Goal: Transaction & Acquisition: Purchase product/service

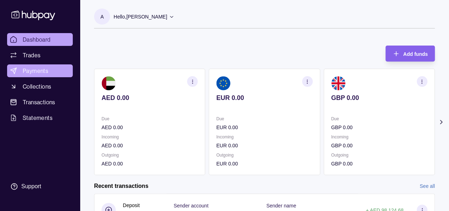
click at [48, 73] on link "Payments" at bounding box center [40, 70] width 66 height 13
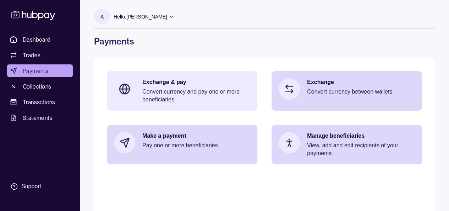
click at [155, 84] on p "Exchange & pay" at bounding box center [196, 82] width 108 height 8
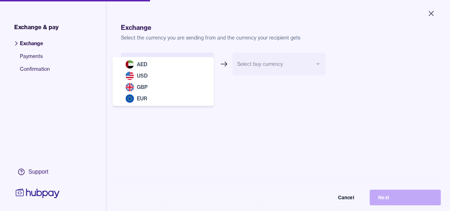
click at [171, 68] on body "Close Exchange & pay Exchange Payments Confirmation Support Exchange Select the…" at bounding box center [224, 105] width 449 height 211
select select "***"
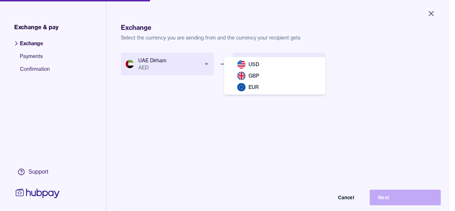
click at [275, 70] on body "Close Exchange & pay Exchange Payments Confirmation Support Exchange Select the…" at bounding box center [224, 105] width 449 height 211
select select "***"
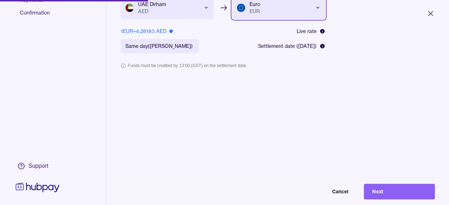
scroll to position [56, 0]
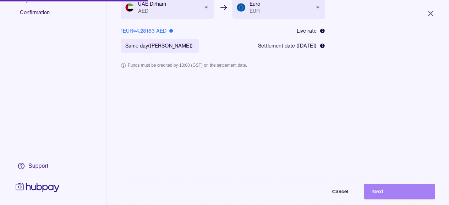
click at [400, 197] on button "Next" at bounding box center [399, 192] width 71 height 16
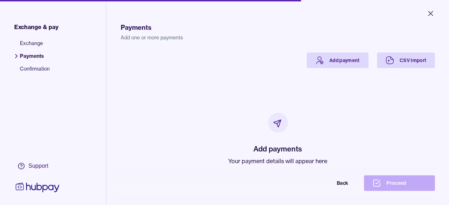
click at [340, 52] on div "Payments Add one or more payments Add payment CSV Import Add payments Your paym…" at bounding box center [278, 115] width 314 height 205
click at [339, 56] on link "Add payment" at bounding box center [338, 61] width 62 height 16
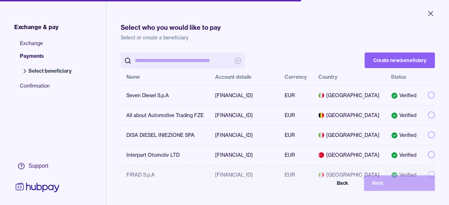
click at [428, 174] on button "button" at bounding box center [431, 174] width 7 height 7
click at [405, 187] on button "Next" at bounding box center [399, 184] width 71 height 16
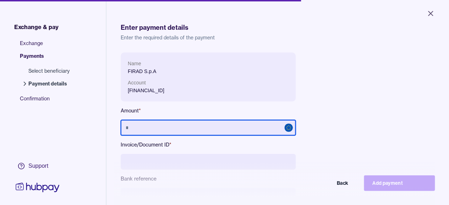
click at [214, 130] on input "text" at bounding box center [208, 128] width 175 height 16
type input "********"
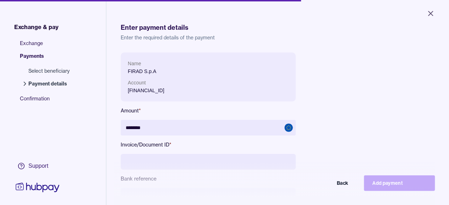
click at [161, 162] on input at bounding box center [208, 162] width 175 height 16
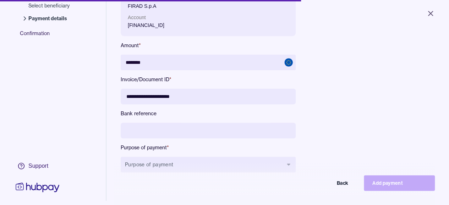
scroll to position [72, 0]
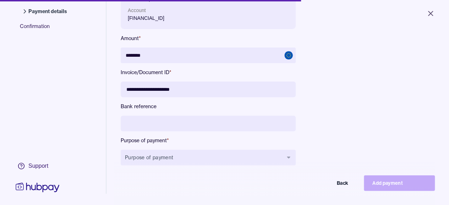
click at [160, 88] on input "**********" at bounding box center [208, 90] width 175 height 16
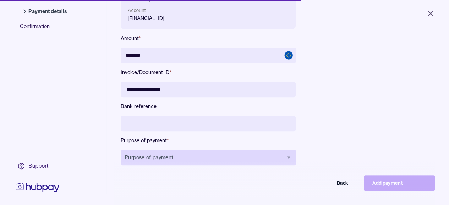
type input "**********"
click at [286, 160] on icon "button" at bounding box center [289, 158] width 6 height 6
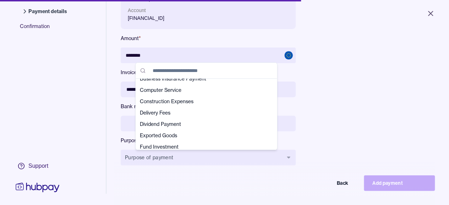
scroll to position [43, 0]
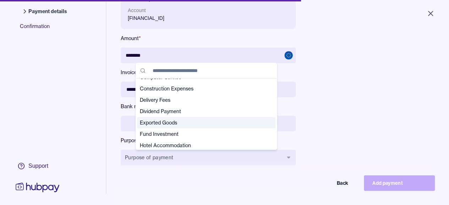
click at [173, 125] on span "Exported Goods" at bounding box center [202, 122] width 124 height 7
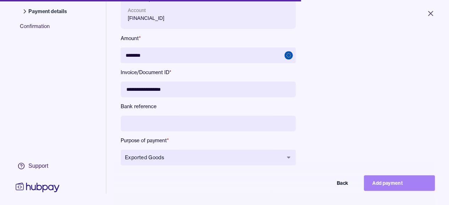
click at [412, 189] on button "Add payment" at bounding box center [399, 184] width 71 height 16
type input "*******"
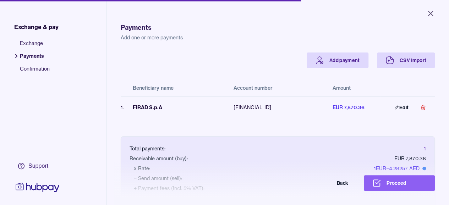
click at [412, 189] on button "Proceed" at bounding box center [399, 184] width 71 height 16
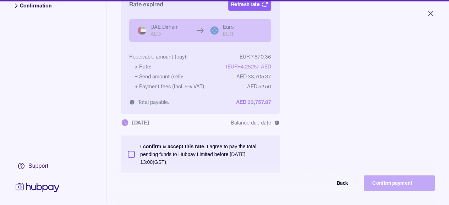
scroll to position [95, 0]
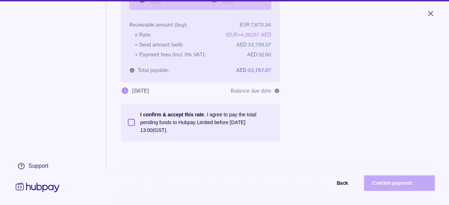
click at [131, 124] on button "I confirm & accept this rate . I agree to pay the total pending funds to Hubpay…" at bounding box center [131, 122] width 7 height 7
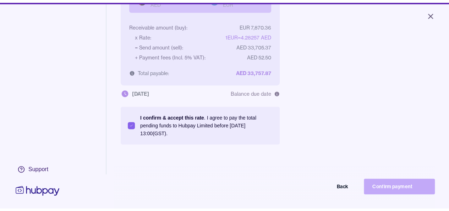
scroll to position [0, 0]
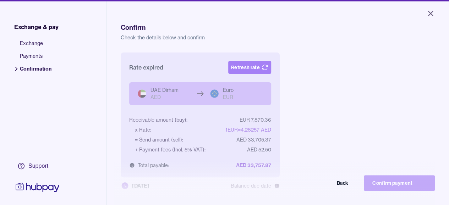
click at [248, 67] on button "Refresh rate" at bounding box center [249, 67] width 43 height 13
click at [251, 65] on button "Refresh rate" at bounding box center [249, 67] width 43 height 13
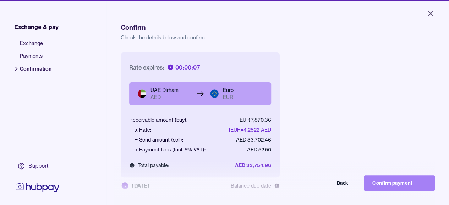
click at [400, 188] on button "Confirm payment" at bounding box center [399, 184] width 71 height 16
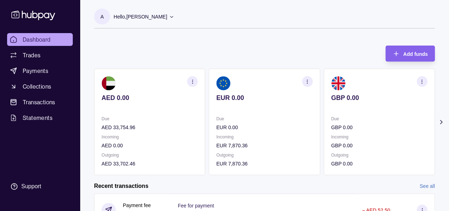
click at [150, 117] on p "Due" at bounding box center [150, 119] width 96 height 8
click at [135, 105] on p at bounding box center [150, 107] width 96 height 8
click at [194, 84] on icon "button" at bounding box center [192, 81] width 5 height 5
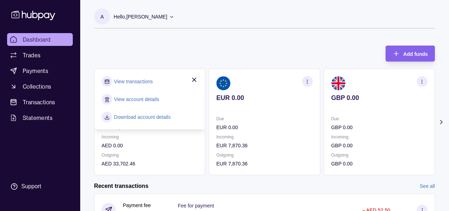
click at [150, 82] on link "View transactions" at bounding box center [133, 81] width 39 height 8
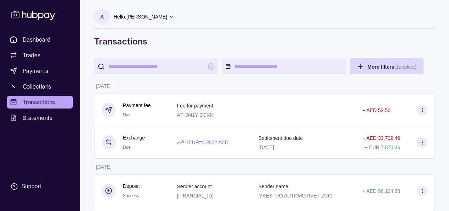
click at [139, 17] on p "Hello, [PERSON_NAME]" at bounding box center [141, 17] width 54 height 8
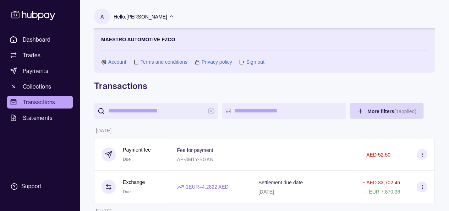
click at [156, 17] on p "Hello, [PERSON_NAME]" at bounding box center [141, 17] width 54 height 8
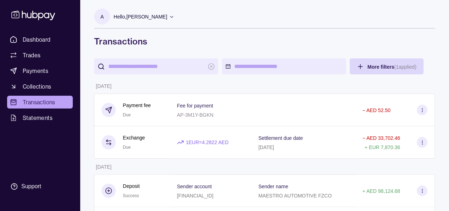
click at [156, 17] on p "Hello, [PERSON_NAME]" at bounding box center [141, 17] width 54 height 8
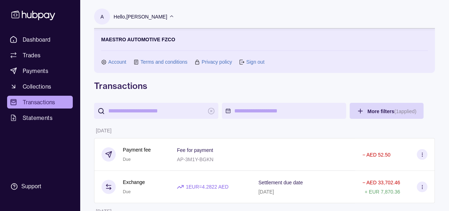
click at [255, 61] on link "Sign out" at bounding box center [255, 62] width 18 height 8
